Goal: Task Accomplishment & Management: Manage account settings

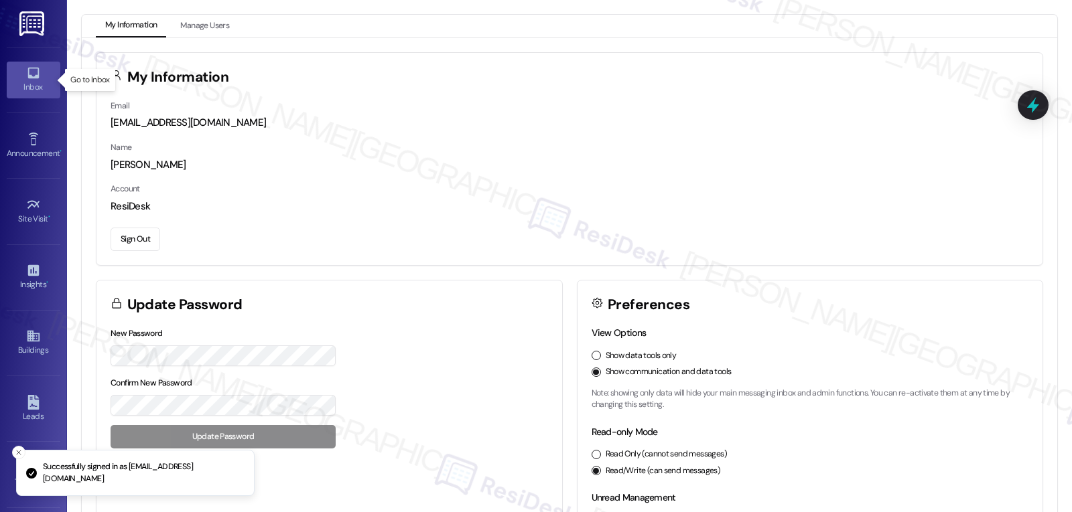
click at [19, 70] on link "Inbox" at bounding box center [34, 80] width 54 height 36
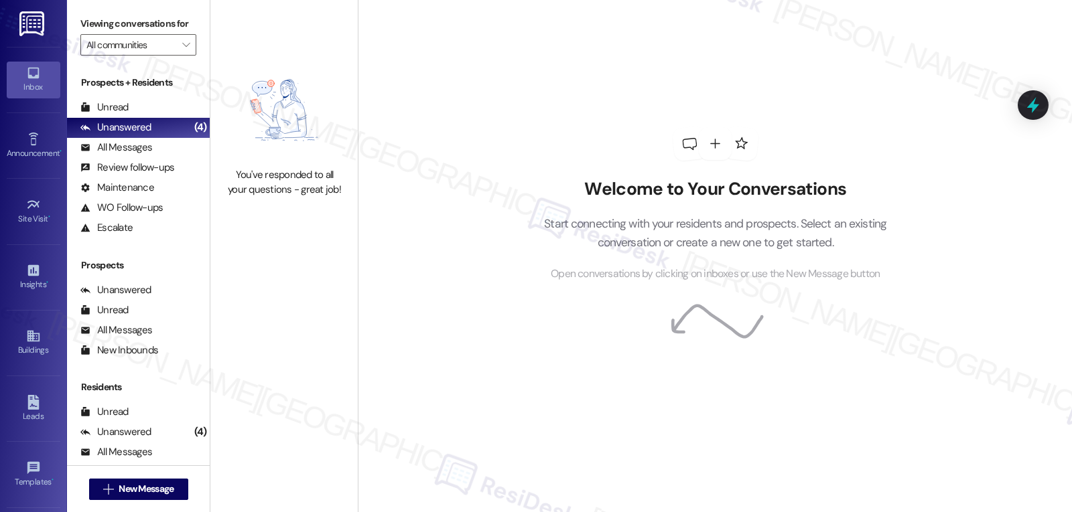
scroll to position [127, 0]
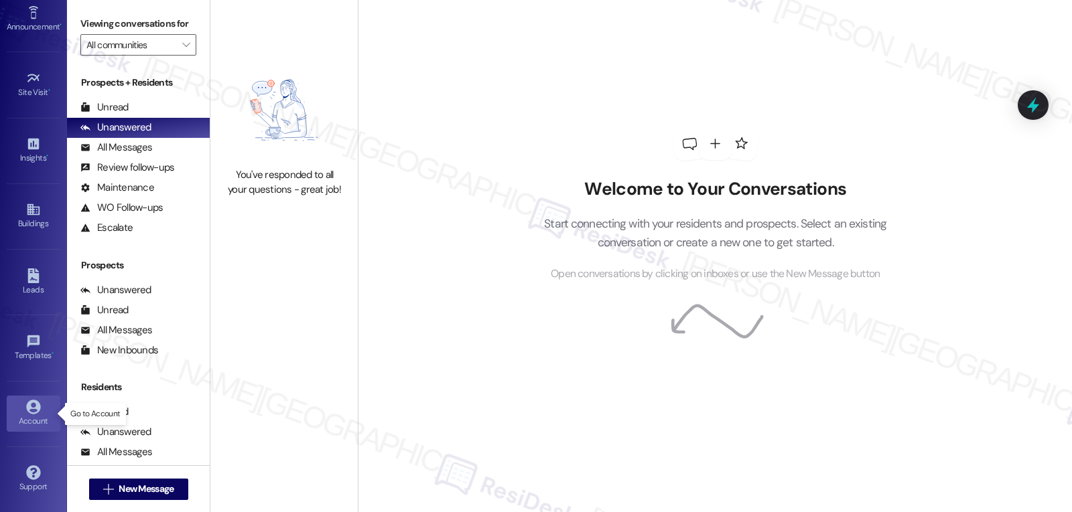
click at [40, 419] on div "Account" at bounding box center [33, 421] width 67 height 13
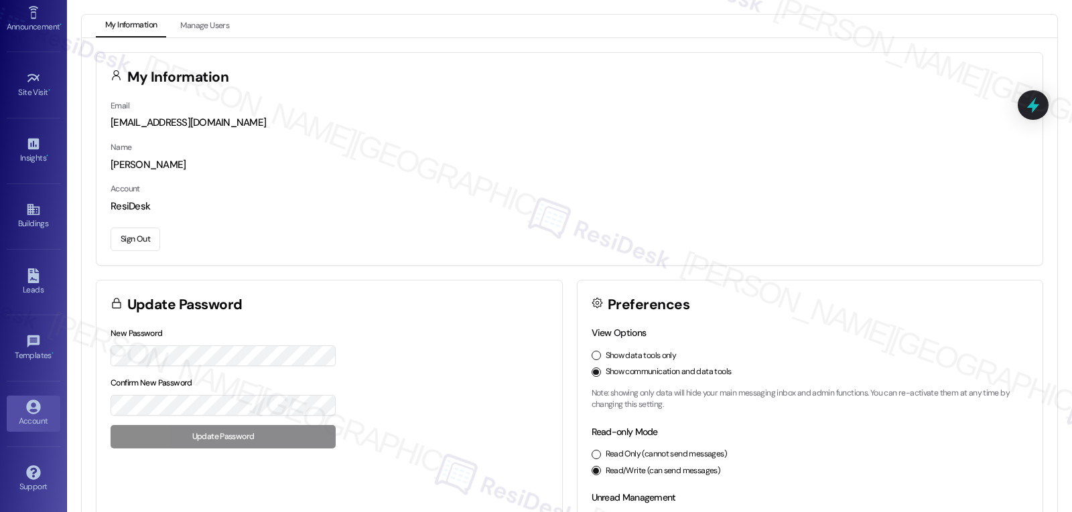
click at [137, 243] on button "Sign Out" at bounding box center [136, 239] width 50 height 23
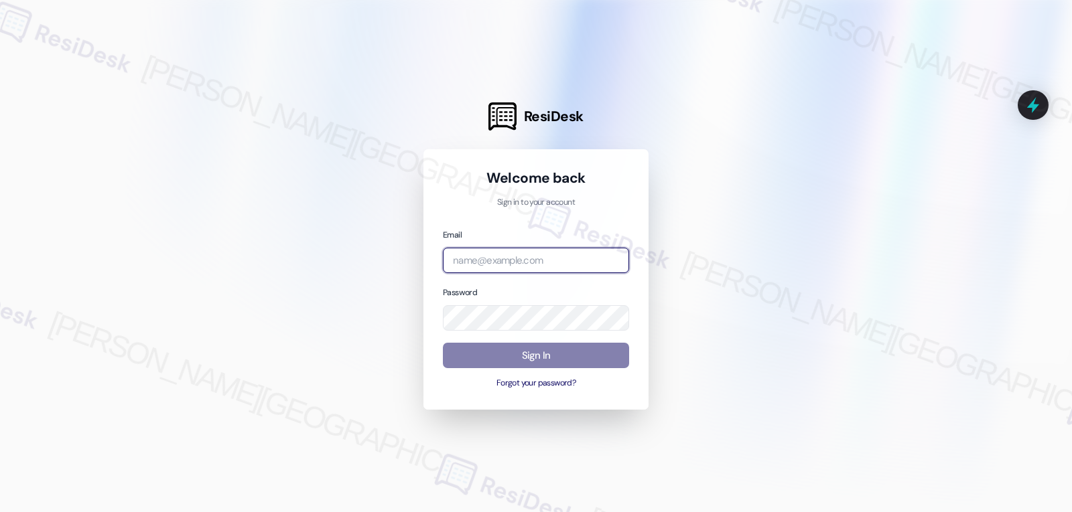
click at [507, 253] on input "email" at bounding box center [536, 261] width 186 height 26
paste input "[EMAIL_ADDRESS][DOMAIN_NAME]"
type input "[EMAIL_ADDRESS][DOMAIN_NAME]"
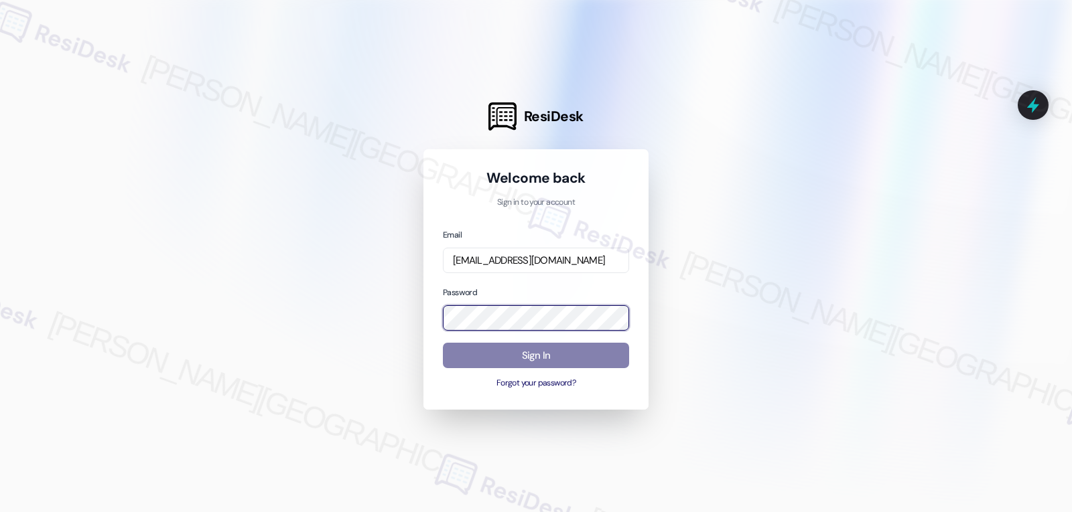
scroll to position [0, 0]
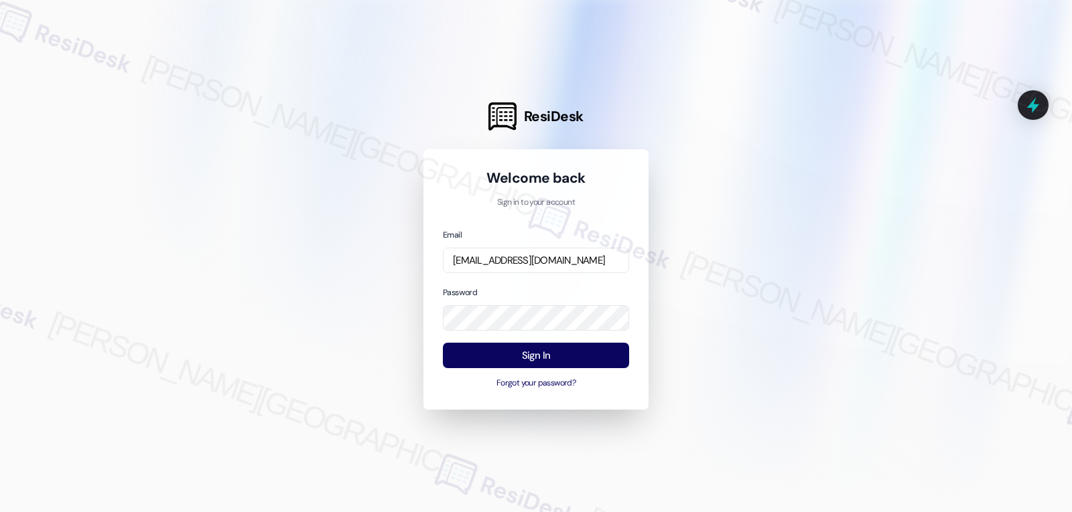
click at [522, 276] on div "Email [EMAIL_ADDRESS][DOMAIN_NAME] Password Sign In Forgot your password?" at bounding box center [536, 309] width 186 height 163
click at [573, 354] on button "Sign In" at bounding box center [536, 356] width 186 height 26
